Goal: Transaction & Acquisition: Download file/media

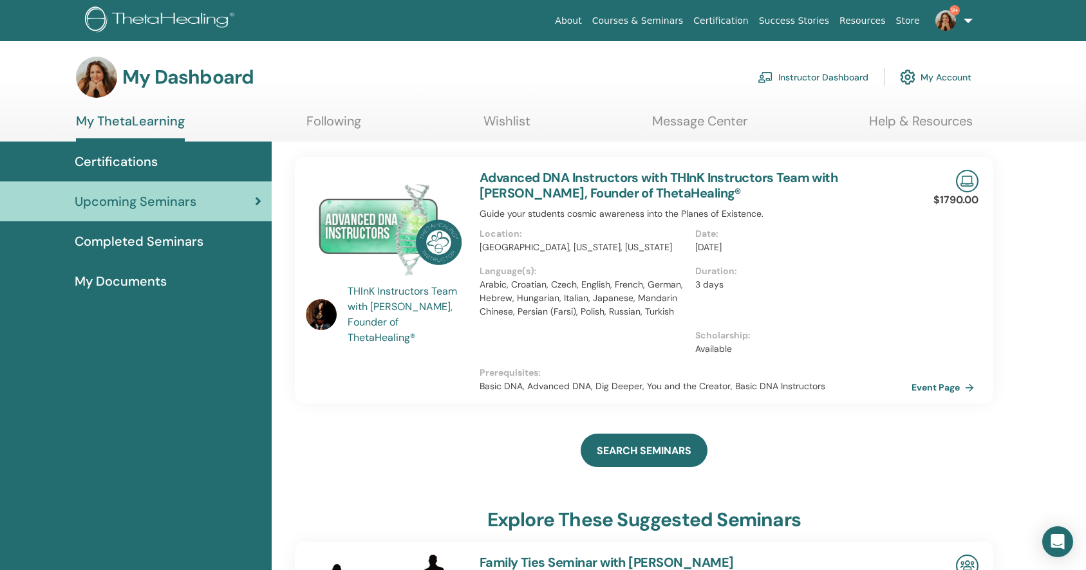
click at [138, 156] on span "Certifications" at bounding box center [116, 161] width 83 height 19
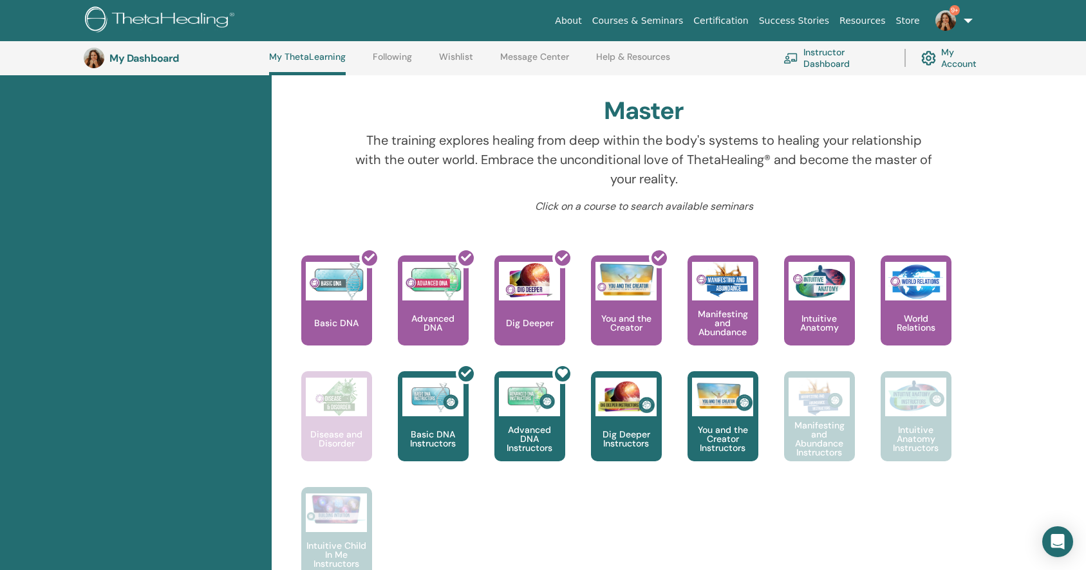
scroll to position [383, 0]
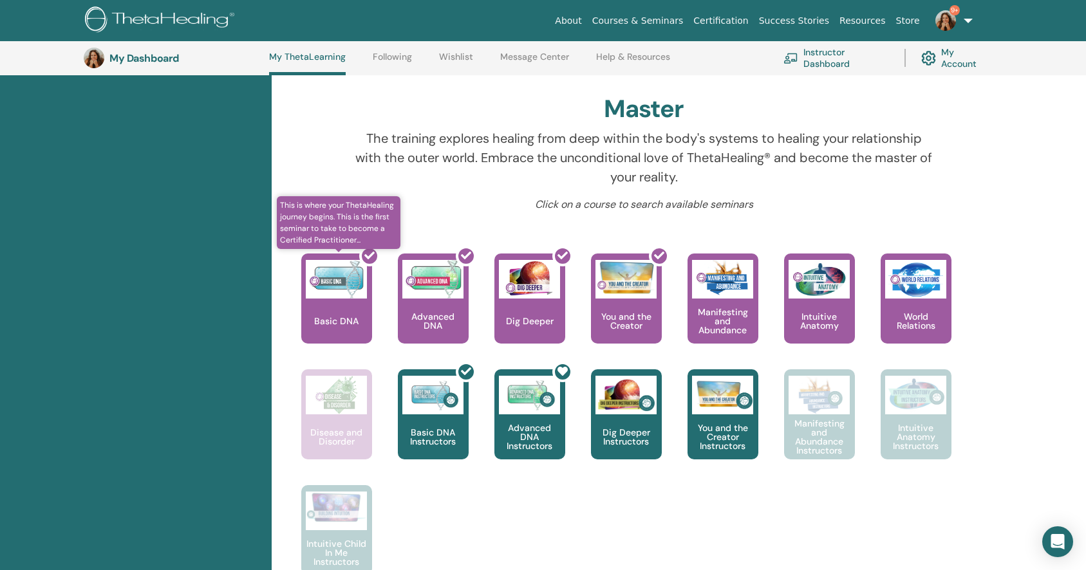
click at [341, 301] on div at bounding box center [344, 304] width 71 height 116
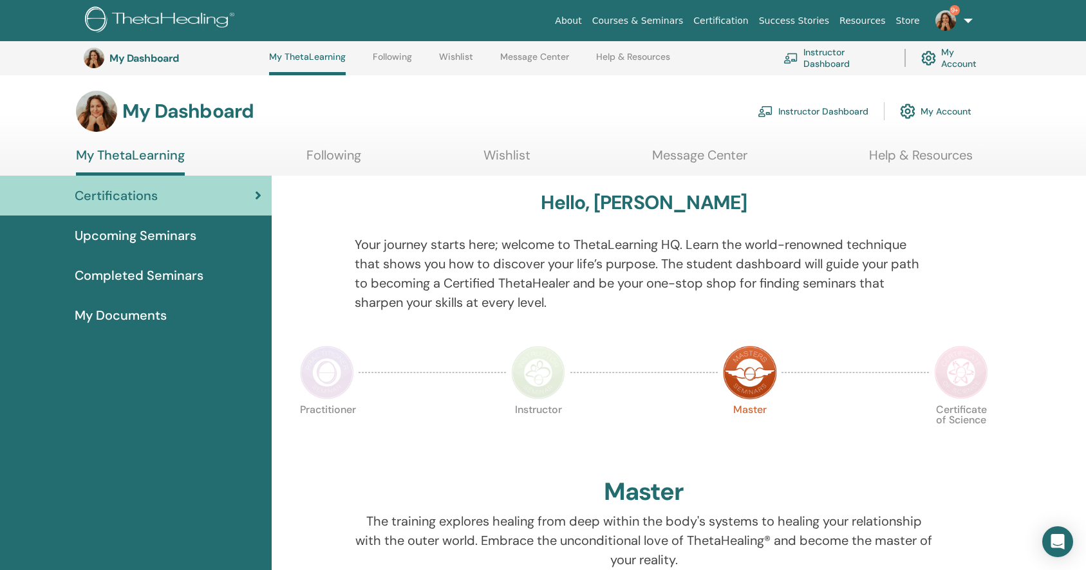
scroll to position [383, 0]
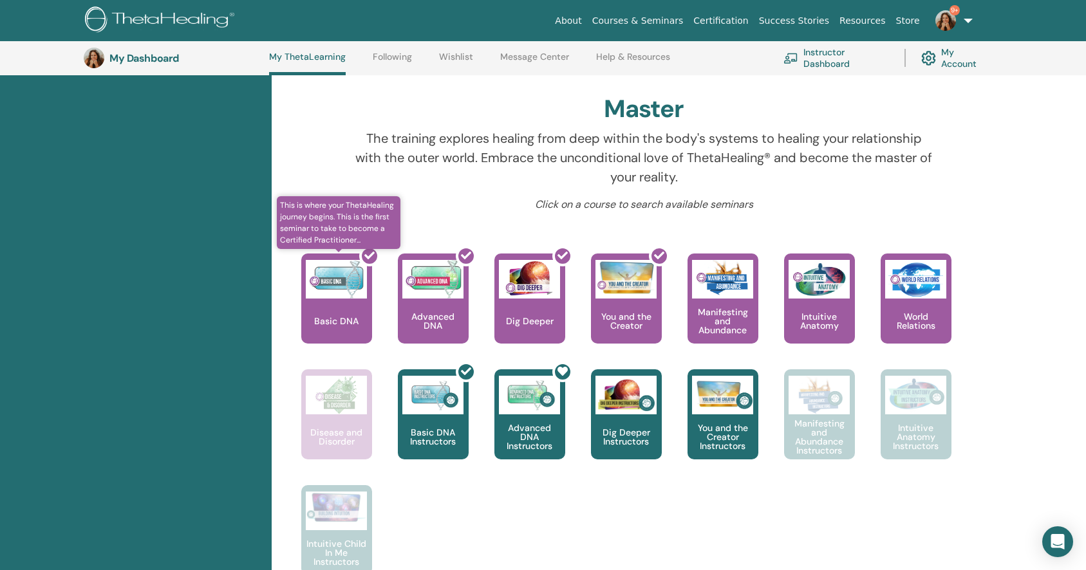
click at [351, 262] on div at bounding box center [344, 304] width 71 height 116
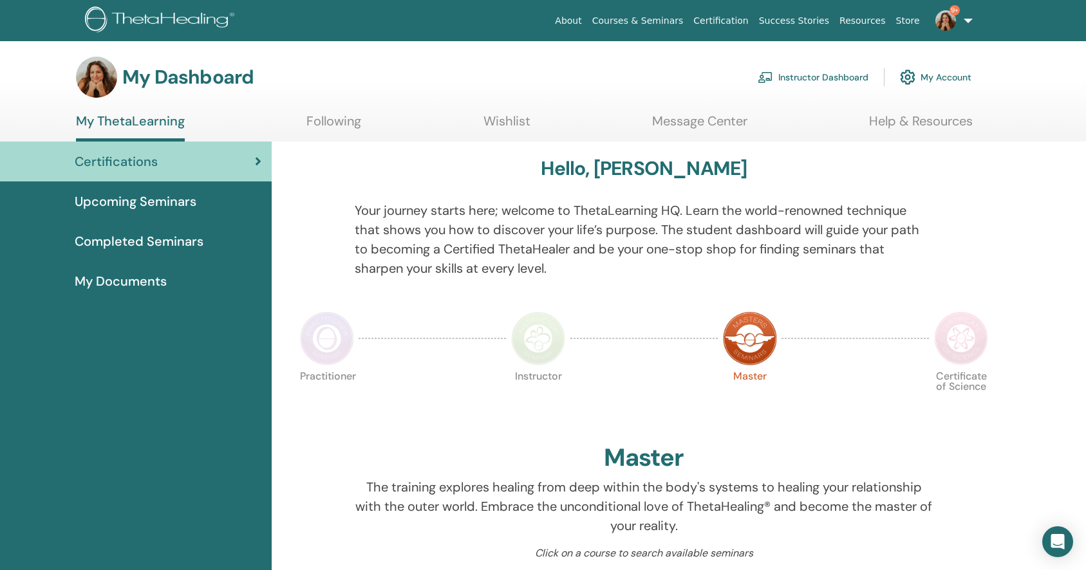
click at [145, 243] on span "Completed Seminars" at bounding box center [139, 241] width 129 height 19
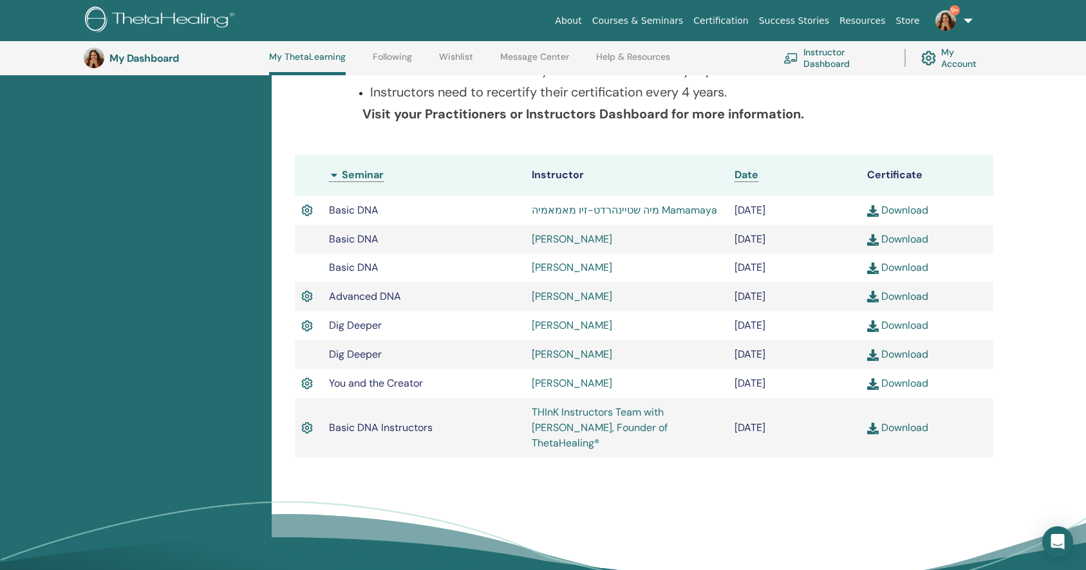
scroll to position [296, 0]
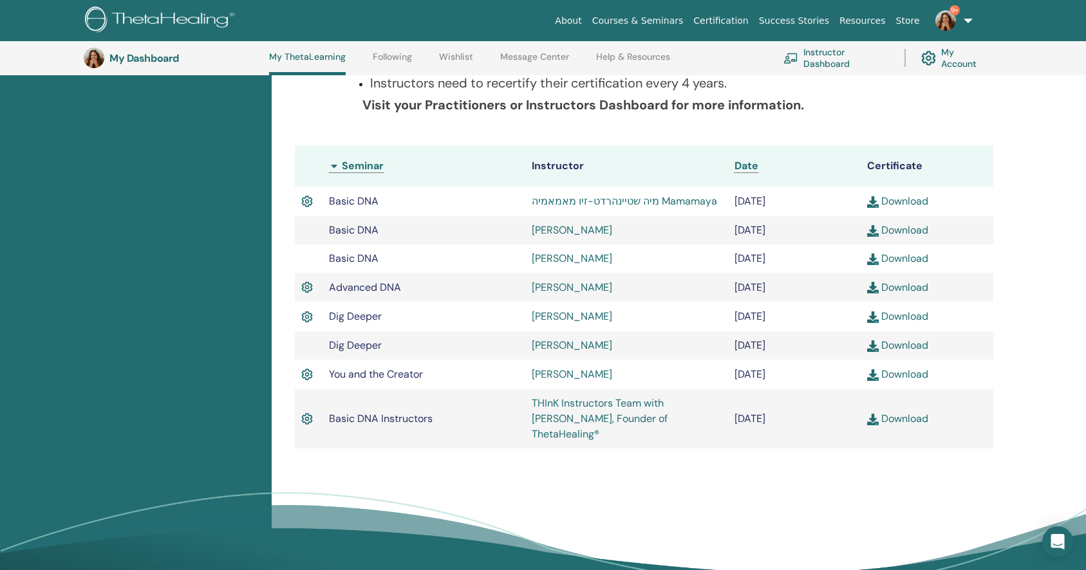
click at [892, 265] on link "Download" at bounding box center [897, 259] width 61 height 14
click at [888, 294] on link "Download" at bounding box center [897, 288] width 61 height 14
click at [901, 323] on link "Download" at bounding box center [897, 317] width 61 height 14
click at [900, 381] on link "Download" at bounding box center [897, 375] width 61 height 14
click at [904, 426] on link "Download" at bounding box center [897, 419] width 61 height 14
